Goal: Task Accomplishment & Management: Complete application form

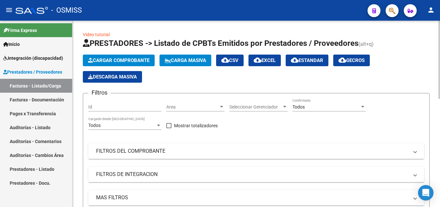
click at [120, 56] on button "Cargar Comprobante" at bounding box center [119, 61] width 72 height 12
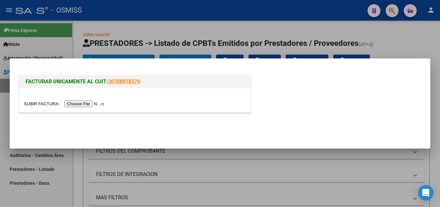
click at [96, 105] on input "file" at bounding box center [65, 104] width 82 height 7
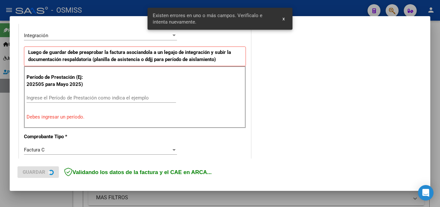
scroll to position [158, 0]
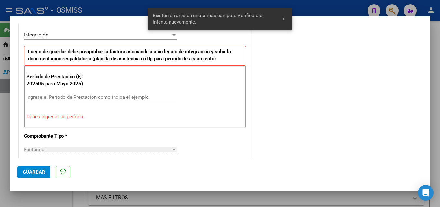
click at [57, 97] on input "Ingrese el Período de Prestación como indica el ejemplo" at bounding box center [102, 98] width 150 height 6
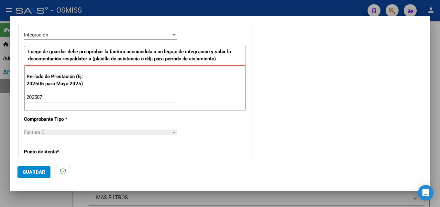
type input "202507"
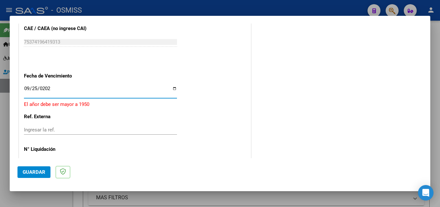
type input "[DATE]"
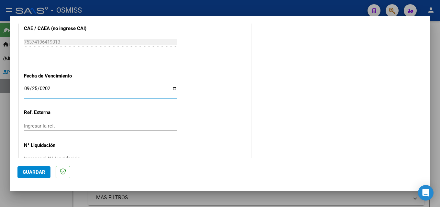
click at [33, 173] on span "Guardar" at bounding box center [34, 173] width 23 height 6
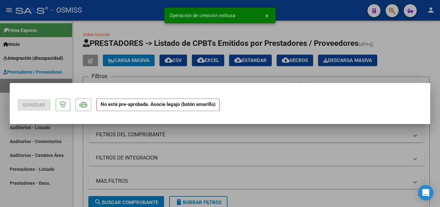
scroll to position [0, 0]
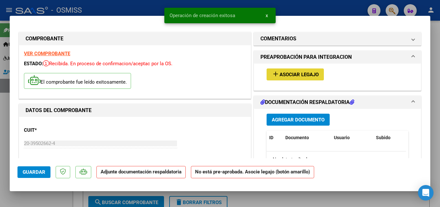
click at [301, 72] on span "Asociar Legajo" at bounding box center [299, 75] width 39 height 6
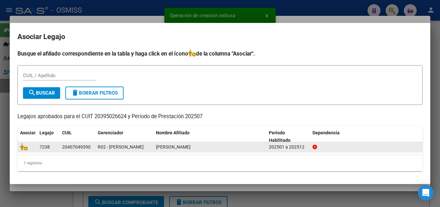
click at [19, 148] on datatable-body-cell at bounding box center [26, 147] width 19 height 10
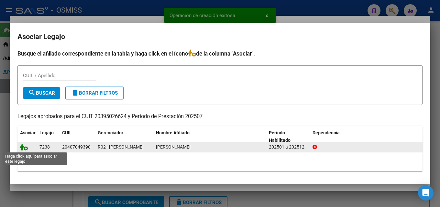
click at [22, 148] on icon at bounding box center [24, 147] width 8 height 7
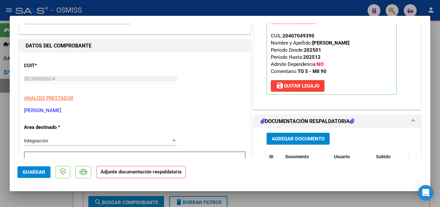
scroll to position [129, 0]
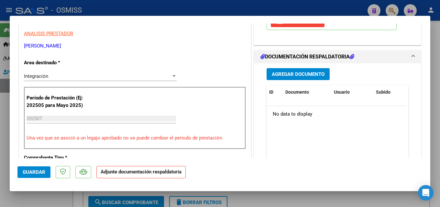
click at [295, 72] on span "Agregar Documento" at bounding box center [298, 75] width 53 height 6
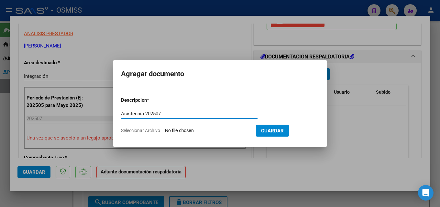
type input "Asistencia 202507"
click at [173, 131] on input "Seleccionar Archivo" at bounding box center [208, 131] width 86 height 6
type input "C:\fakepath\[PERSON_NAME]. Asistencia 202507.pdf"
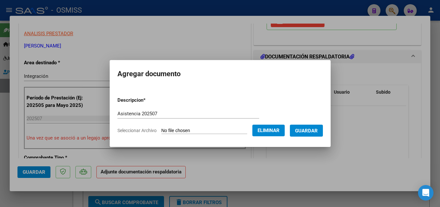
click at [310, 135] on button "Guardar" at bounding box center [306, 131] width 33 height 12
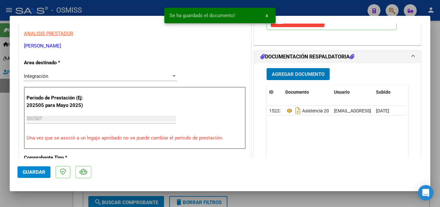
click at [32, 173] on span "Guardar" at bounding box center [34, 173] width 23 height 6
click at [1, 174] on div at bounding box center [220, 103] width 440 height 207
type input "$ 0,00"
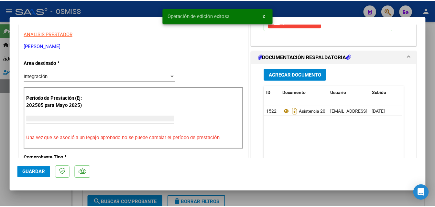
scroll to position [110, 0]
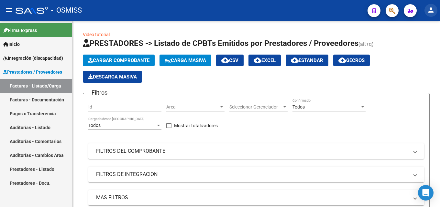
click at [429, 10] on mat-icon "person" at bounding box center [431, 10] width 8 height 8
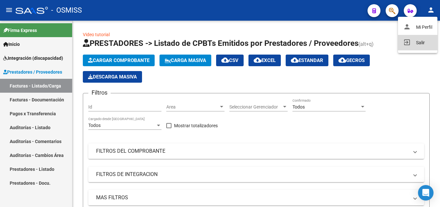
click at [422, 42] on button "exit_to_app Salir" at bounding box center [417, 43] width 39 height 16
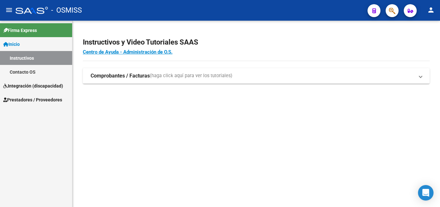
click at [20, 45] on span "Inicio" at bounding box center [11, 44] width 17 height 7
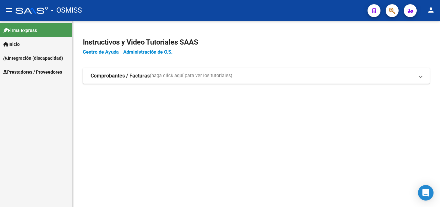
click at [22, 55] on span "Integración (discapacidad)" at bounding box center [33, 58] width 60 height 7
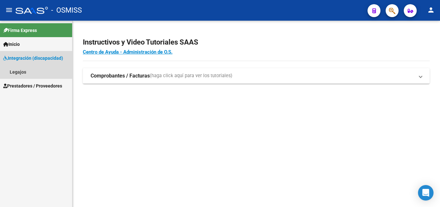
click at [23, 56] on span "Integración (discapacidad)" at bounding box center [33, 58] width 60 height 7
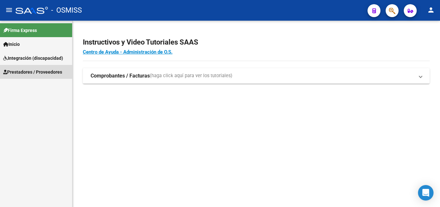
click at [26, 78] on link "Prestadores / Proveedores" at bounding box center [36, 72] width 72 height 14
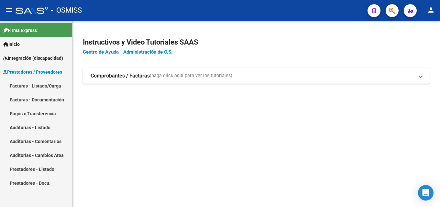
click at [26, 85] on link "Facturas - Listado/Carga" at bounding box center [36, 86] width 72 height 14
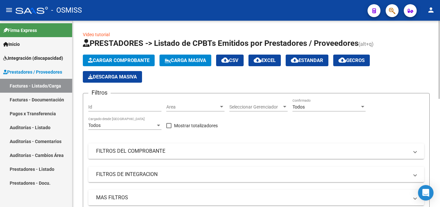
click at [123, 59] on span "Cargar Comprobante" at bounding box center [118, 61] width 61 height 6
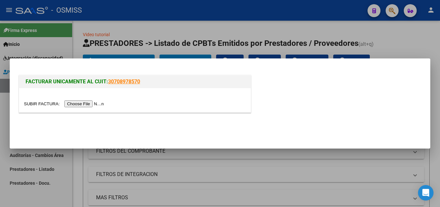
click at [95, 104] on input "file" at bounding box center [65, 104] width 82 height 7
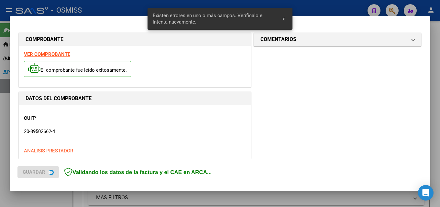
scroll to position [158, 0]
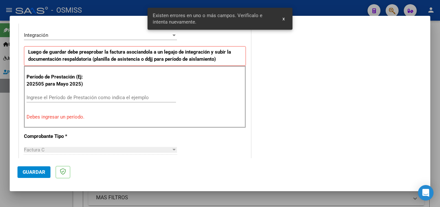
click at [143, 95] on input "Ingrese el Período de Prestación como indica el ejemplo" at bounding box center [102, 98] width 150 height 6
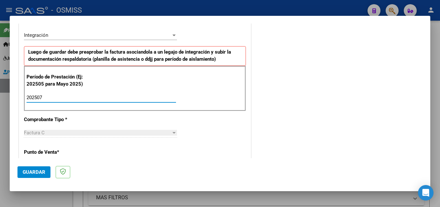
type input "202507"
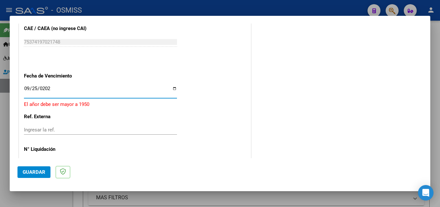
type input "[DATE]"
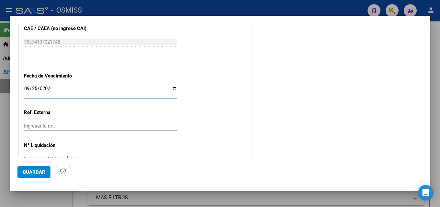
click at [42, 173] on span "Guardar" at bounding box center [34, 173] width 23 height 6
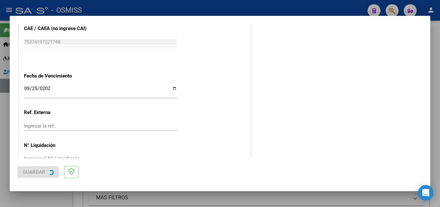
scroll to position [0, 0]
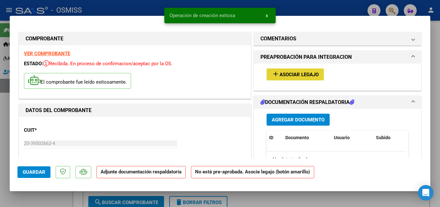
click at [280, 75] on span "Asociar Legajo" at bounding box center [299, 75] width 39 height 6
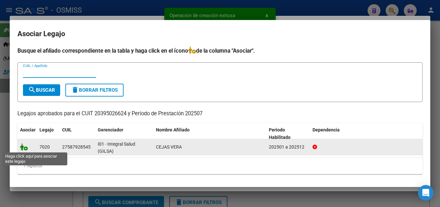
click at [22, 148] on icon at bounding box center [24, 147] width 8 height 7
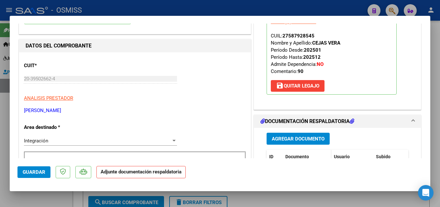
scroll to position [97, 0]
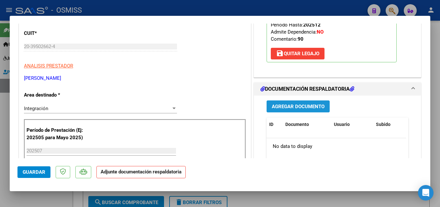
click at [296, 105] on span "Agregar Documento" at bounding box center [298, 107] width 53 height 6
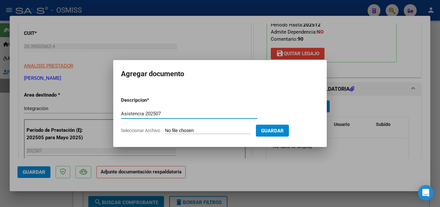
type input "Asistencia 202507"
click at [182, 126] on form "Descripcion * Asistencia 202507 Escriba aquí una descripcion Seleccionar Archiv…" at bounding box center [220, 115] width 198 height 47
click at [184, 130] on input "Seleccionar Archivo" at bounding box center [208, 131] width 86 height 6
type input "C:\fakepath\[PERSON_NAME]. Asistencia 202507.pdf"
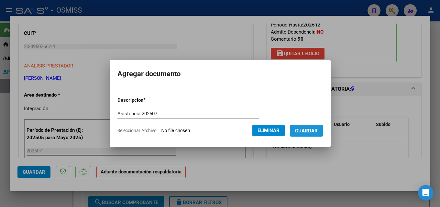
click at [311, 135] on button "Guardar" at bounding box center [306, 131] width 33 height 12
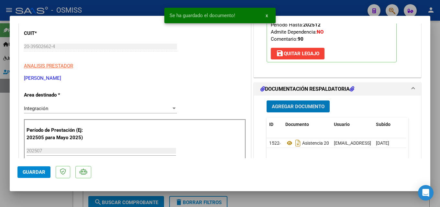
click at [44, 175] on span "Guardar" at bounding box center [34, 173] width 23 height 6
click at [2, 176] on div at bounding box center [220, 103] width 440 height 207
type input "$ 0,00"
